Goal: Information Seeking & Learning: Learn about a topic

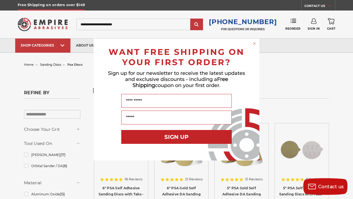
click at [124, 188] on div "Close dialog WANT FREE SHIPPING ON YOUR FIRST ORDER? Sign up for our newsletter…" at bounding box center [176, 99] width 353 height 199
click at [255, 44] on circle "Close dialog" at bounding box center [254, 43] width 5 height 5
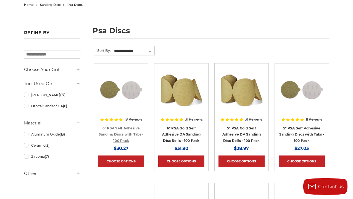
scroll to position [61, 0]
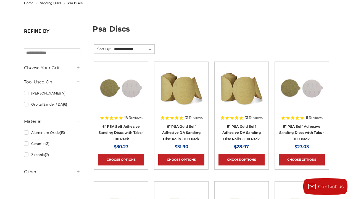
click at [126, 126] on div at bounding box center [121, 96] width 46 height 61
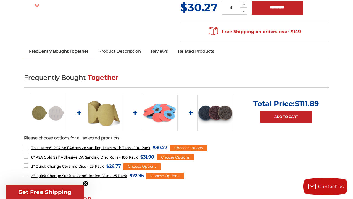
click at [130, 50] on link "Product Description" at bounding box center [119, 51] width 53 height 12
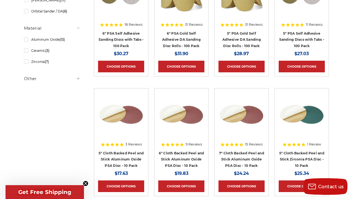
scroll to position [153, 0]
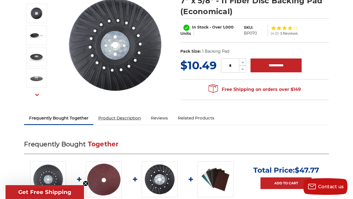
click at [128, 124] on link "Product Description" at bounding box center [119, 118] width 53 height 12
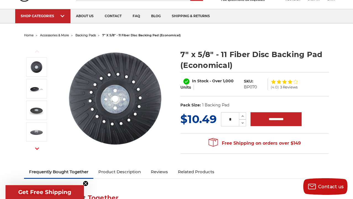
scroll to position [38, 0]
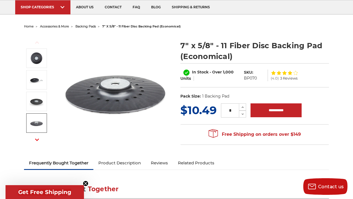
click at [40, 138] on button "Next" at bounding box center [36, 140] width 13 height 12
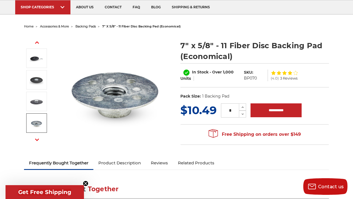
click at [39, 139] on button "Next" at bounding box center [36, 140] width 13 height 12
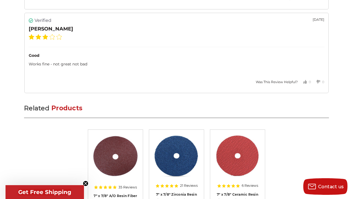
scroll to position [872, 0]
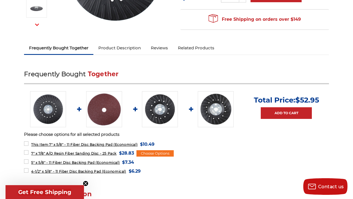
scroll to position [207, 0]
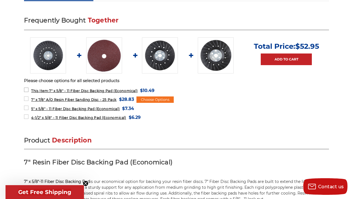
click at [104, 90] on span "This Item: 7" x 5/8" - 11 Fiber Disc Backing Pad (Economical)" at bounding box center [84, 90] width 106 height 4
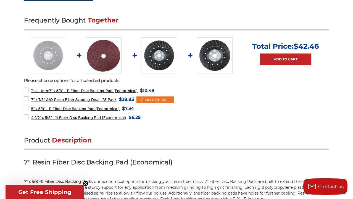
click at [131, 91] on span "This Item: 7" x 5/8" - 11 Fiber Disc Backing Pad (Economical)" at bounding box center [84, 90] width 106 height 4
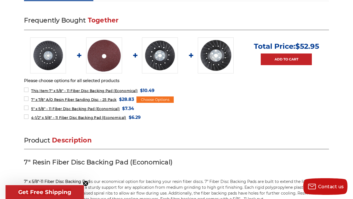
click at [106, 60] on img at bounding box center [104, 55] width 36 height 36
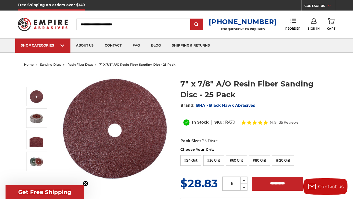
click at [55, 66] on span "sanding discs" at bounding box center [50, 64] width 21 height 4
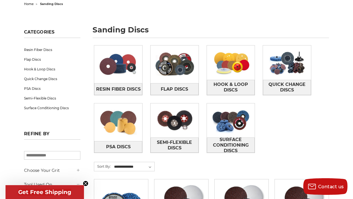
scroll to position [66, 0]
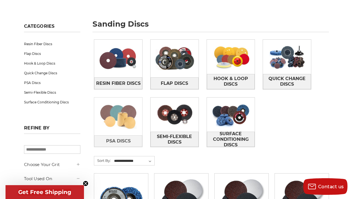
click at [121, 116] on img at bounding box center [118, 116] width 48 height 34
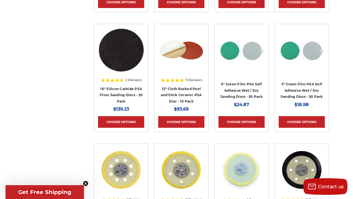
scroll to position [698, 0]
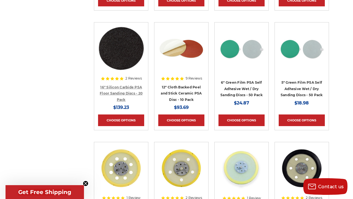
click at [119, 94] on link "16" Silicon Carbide PSA Floor Sanding Discs - 20 Pack" at bounding box center [121, 93] width 43 height 17
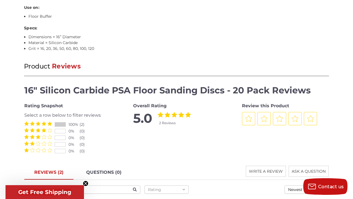
scroll to position [588, 0]
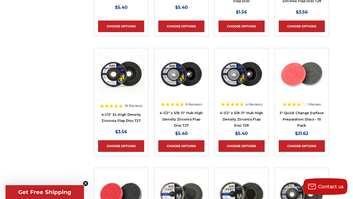
scroll to position [1264, 0]
